Goal: Task Accomplishment & Management: Complete application form

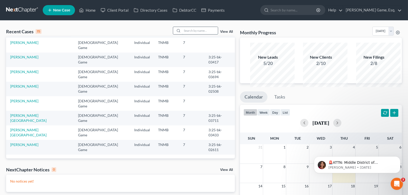
click at [189, 34] on input "search" at bounding box center [200, 30] width 36 height 7
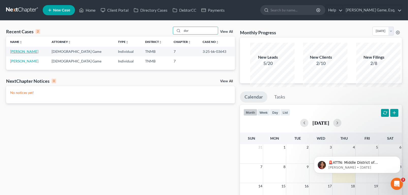
type input "dor"
click at [28, 54] on link "[PERSON_NAME]" at bounding box center [24, 51] width 28 height 4
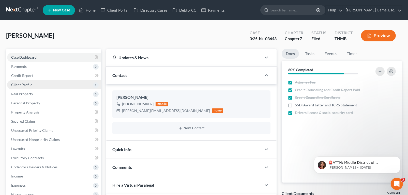
click at [30, 87] on span "Client Profile" at bounding box center [21, 85] width 21 height 4
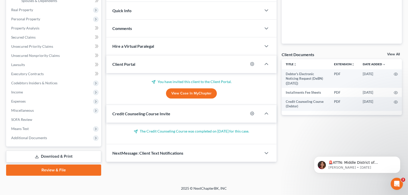
scroll to position [203, 0]
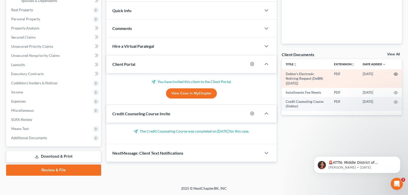
click at [398, 73] on icon "button" at bounding box center [396, 74] width 4 height 3
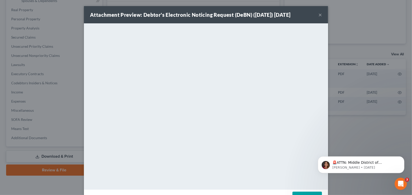
click at [322, 18] on button "×" at bounding box center [320, 15] width 4 height 6
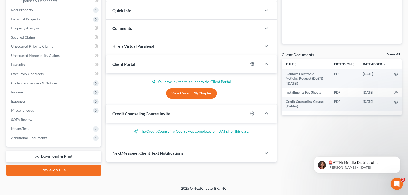
click at [119, 88] on div "View Case in MyChapter" at bounding box center [191, 93] width 158 height 10
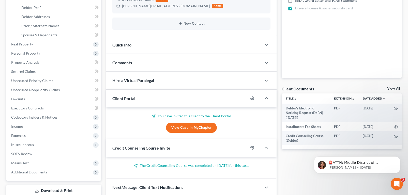
scroll to position [51, 0]
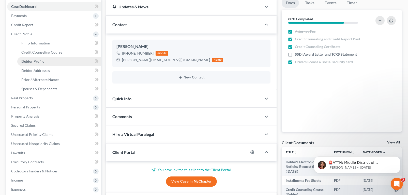
click at [37, 64] on span "Debtor Profile" at bounding box center [32, 61] width 23 height 4
select select "3"
select select "0"
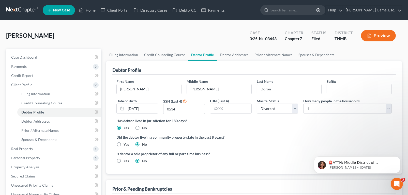
scroll to position [102, 0]
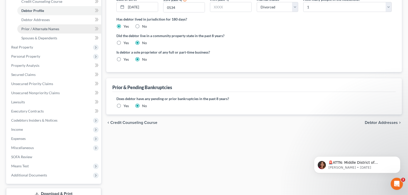
click at [48, 31] on span "Prior / Alternate Names" at bounding box center [40, 29] width 38 height 4
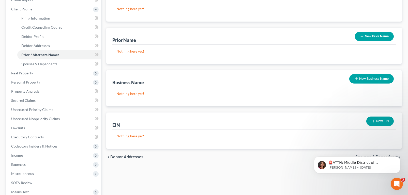
scroll to position [76, 0]
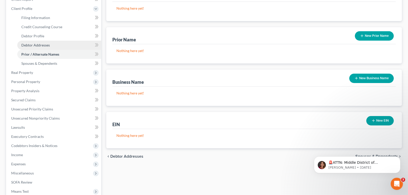
click at [50, 47] on span "Debtor Addresses" at bounding box center [35, 45] width 28 height 4
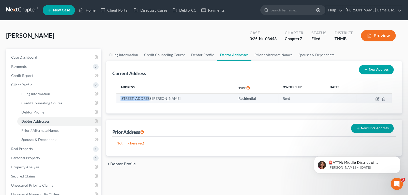
drag, startPoint x: 124, startPoint y: 120, endPoint x: 156, endPoint y: 121, distance: 31.5
click at [156, 103] on td "[STREET_ADDRESS][PERSON_NAME]" at bounding box center [175, 99] width 118 height 10
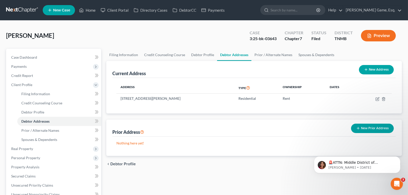
drag, startPoint x: 156, startPoint y: 121, endPoint x: 151, endPoint y: 129, distance: 8.5
click at [151, 114] on div "Address Type Ownership Dates [STREET_ADDRESS][PERSON_NAME] Residential Rent" at bounding box center [253, 96] width 283 height 36
drag, startPoint x: 125, startPoint y: 120, endPoint x: 199, endPoint y: 120, distance: 73.5
click at [199, 103] on td "[STREET_ADDRESS][PERSON_NAME]" at bounding box center [175, 99] width 118 height 10
drag, startPoint x: 199, startPoint y: 120, endPoint x: 174, endPoint y: 120, distance: 24.7
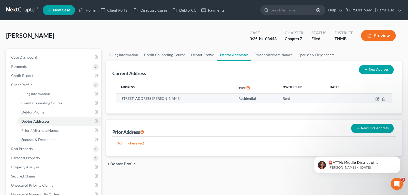
copy td "[STREET_ADDRESS][PERSON_NAME]"
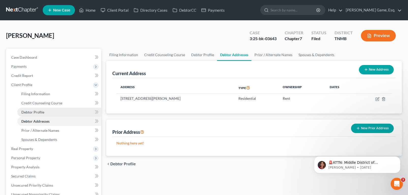
click at [44, 114] on span "Debtor Profile" at bounding box center [32, 112] width 23 height 4
select select "3"
select select "0"
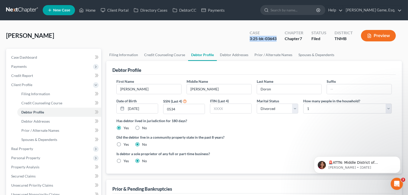
drag, startPoint x: 212, startPoint y: 48, endPoint x: 245, endPoint y: 48, distance: 33.1
click at [250, 42] on div "3:25-bk-03643" at bounding box center [263, 39] width 27 height 6
drag, startPoint x: 245, startPoint y: 48, endPoint x: 232, endPoint y: 48, distance: 13.2
copy div "3:25-bk-03643"
